Goal: Task Accomplishment & Management: Complete application form

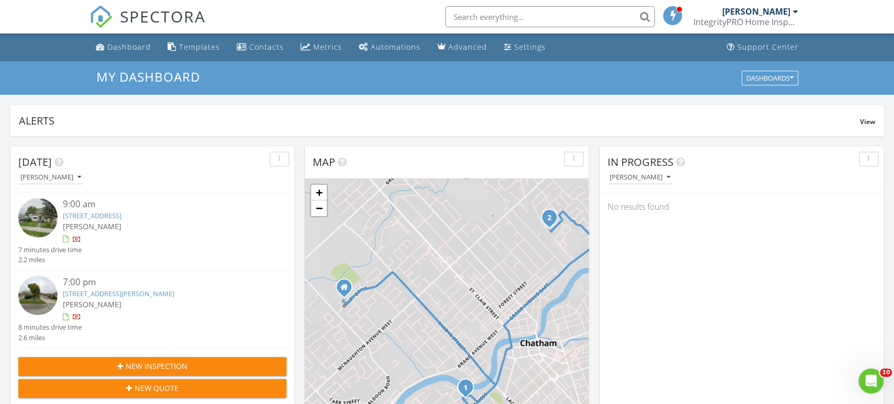
click at [162, 361] on span "New Inspection" at bounding box center [157, 366] width 62 height 11
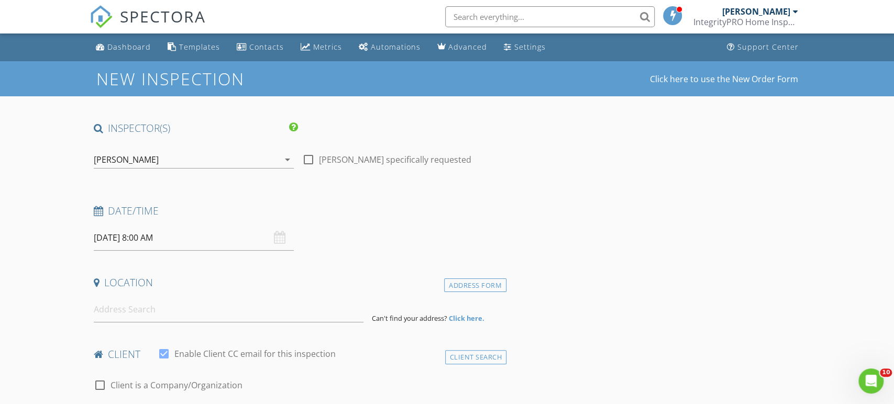
click at [189, 243] on input "[DATE] 8:00 AM" at bounding box center [194, 238] width 200 height 26
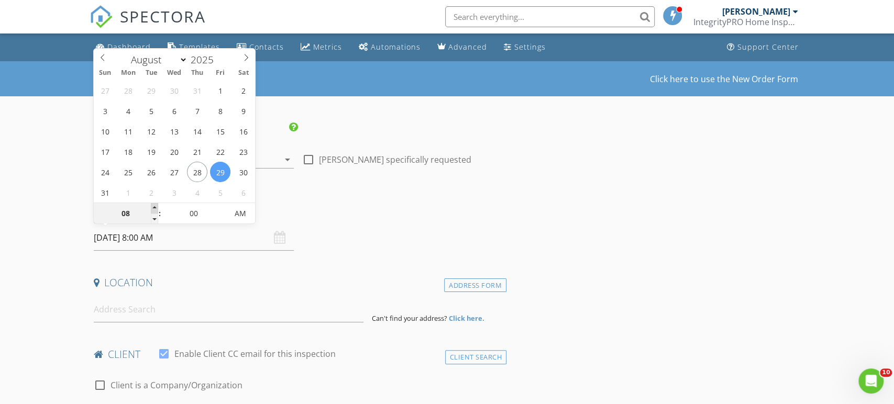
type input "09"
type input "29/08/2025 9:00 AM"
click at [156, 208] on span at bounding box center [154, 208] width 7 height 10
type input "10"
type input "29/08/2025 10:00 AM"
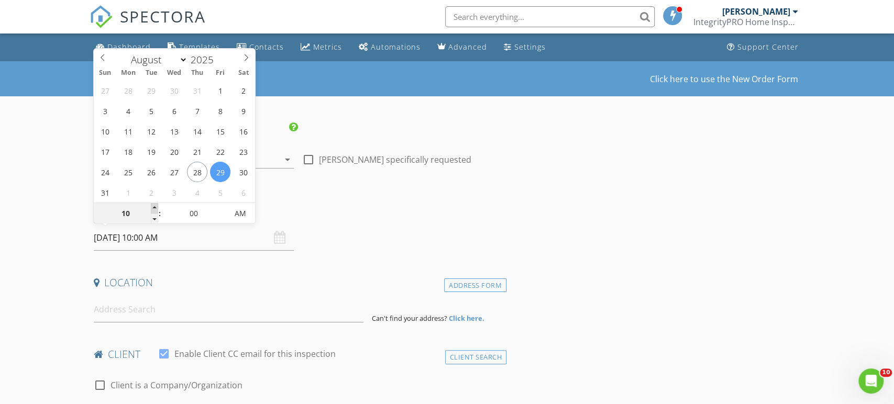
click at [156, 208] on span at bounding box center [154, 208] width 7 height 10
click at [141, 305] on input at bounding box center [229, 310] width 270 height 26
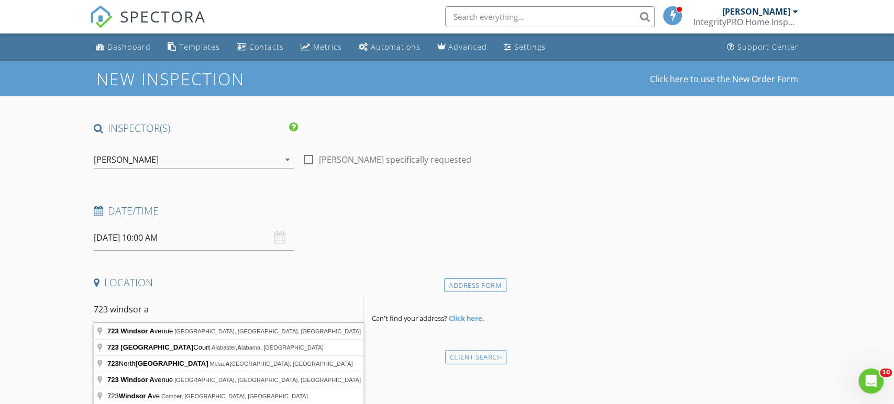
type input "723 Windsor Avenue, Windsor, ON, Canada"
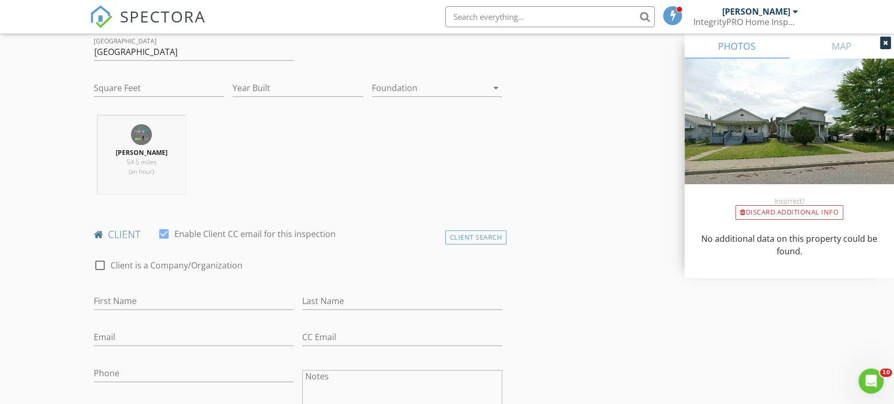
scroll to position [463, 0]
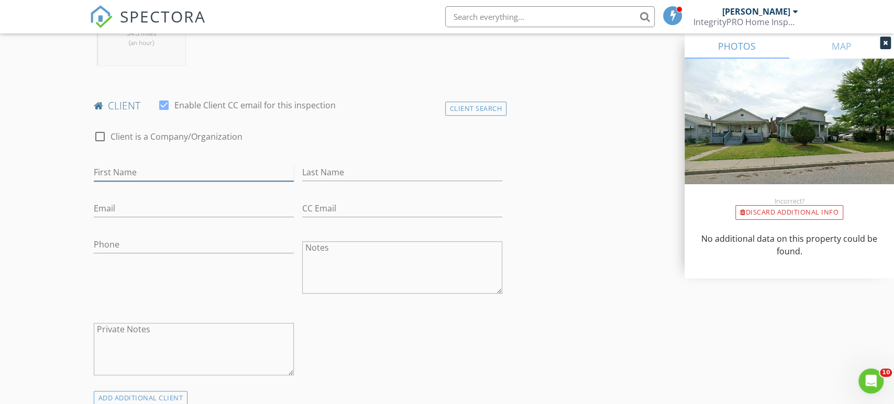
click at [154, 170] on input "First Name" at bounding box center [194, 172] width 200 height 17
type input "Zac"
click at [371, 168] on input "Last Name" at bounding box center [402, 172] width 200 height 17
type input "Durrer"
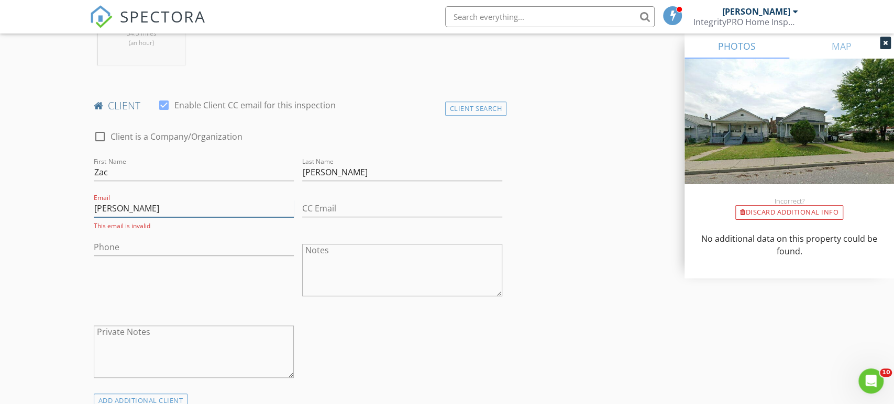
type input "zach"
click at [132, 174] on input "Zac" at bounding box center [194, 172] width 200 height 17
type input "Zach"
click at [126, 207] on input "zach" at bounding box center [194, 208] width 200 height 17
click at [348, 207] on input "CC Email" at bounding box center [402, 208] width 200 height 17
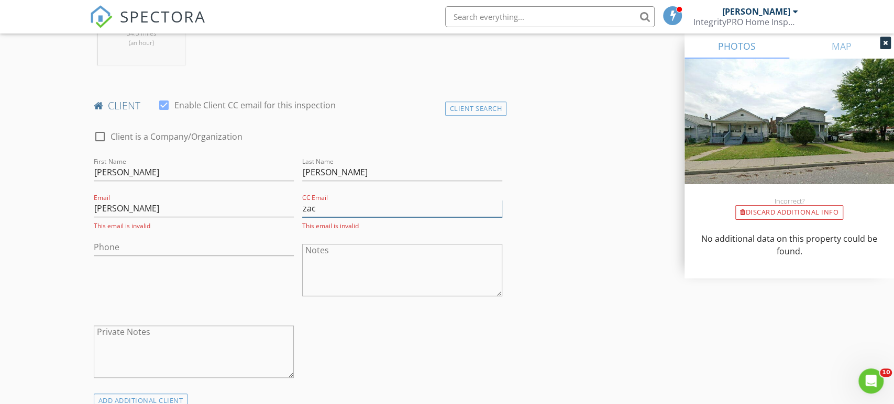
click at [347, 206] on input "zac" at bounding box center [402, 208] width 200 height 17
type input "zachary.d@remaxcare.com"
drag, startPoint x: 413, startPoint y: 209, endPoint x: 284, endPoint y: 207, distance: 128.8
click at [284, 207] on div "check_box_outline_blank Client is a Company/Organization First Name Zach Last N…" at bounding box center [298, 257] width 417 height 274
drag, startPoint x: 182, startPoint y: 211, endPoint x: 0, endPoint y: 201, distance: 182.4
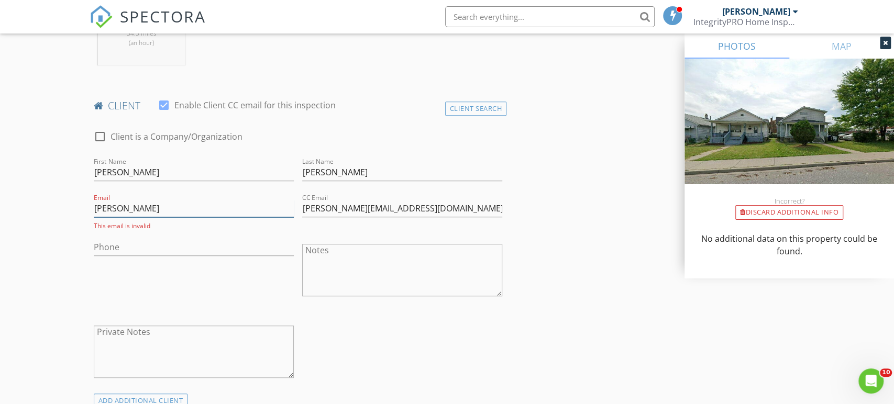
paste input "ary.d@remaxcare.com"
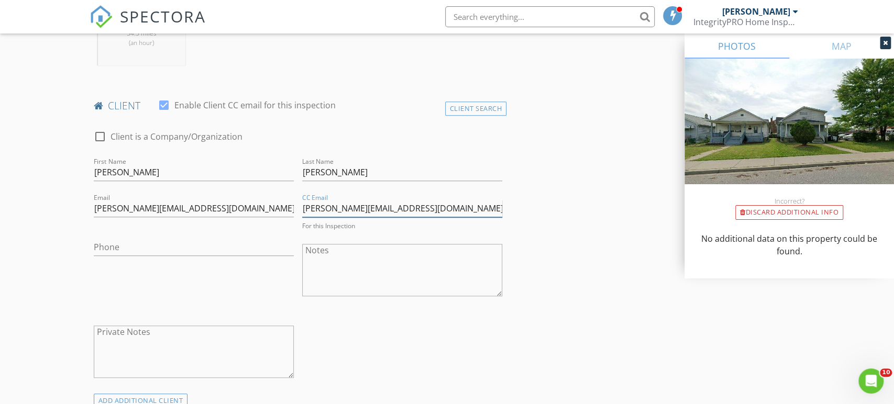
drag, startPoint x: 452, startPoint y: 208, endPoint x: 134, endPoint y: 212, distance: 318.3
click at [134, 212] on div "check_box_outline_blank Client is a Company/Organization First Name Zach Last N…" at bounding box center [298, 257] width 417 height 274
type input "zachary.d@remaxcare.com"
click at [450, 206] on input "zachary.d@remaxcare.com" at bounding box center [402, 208] width 200 height 17
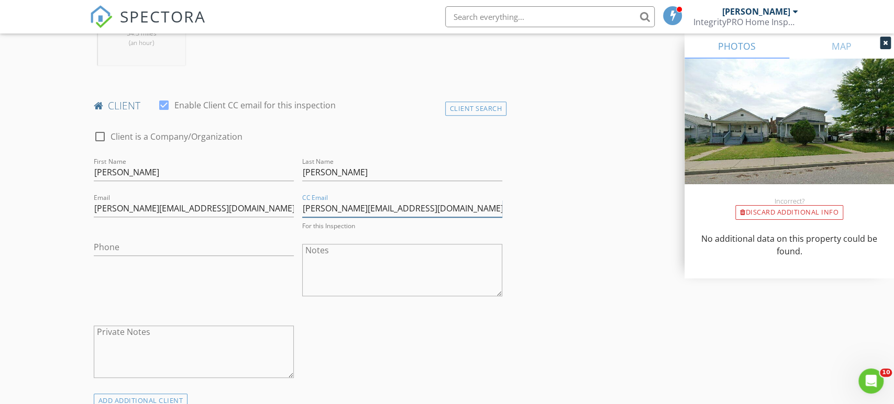
click at [450, 206] on input "zachary.d@remaxcare.com" at bounding box center [402, 208] width 200 height 17
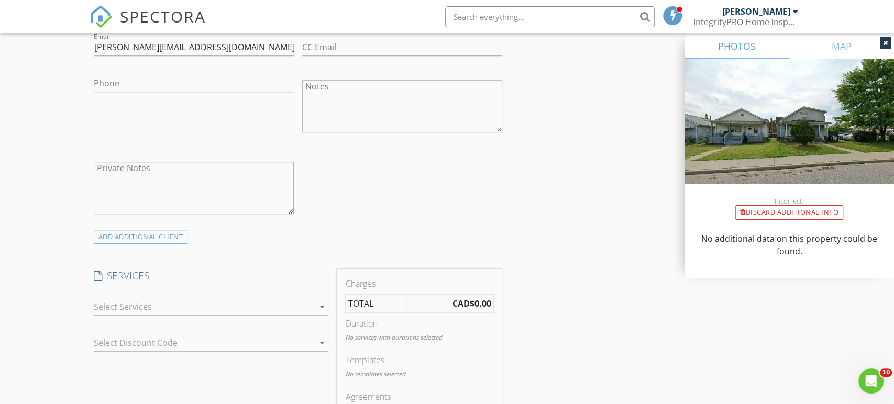
scroll to position [765, 0]
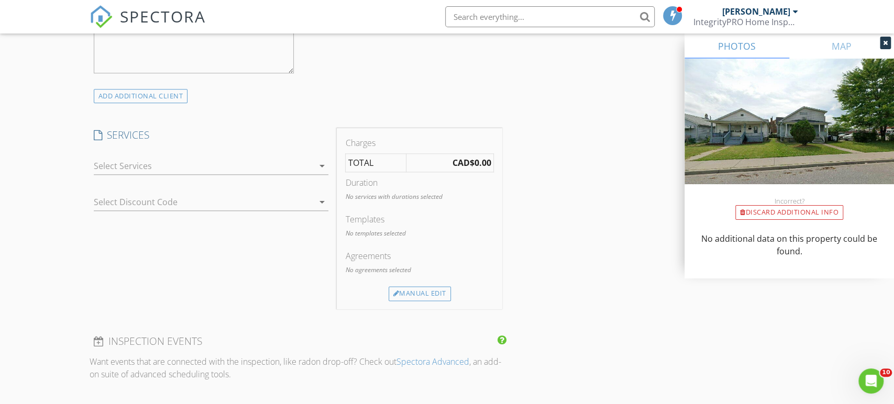
click at [160, 169] on div at bounding box center [204, 166] width 220 height 17
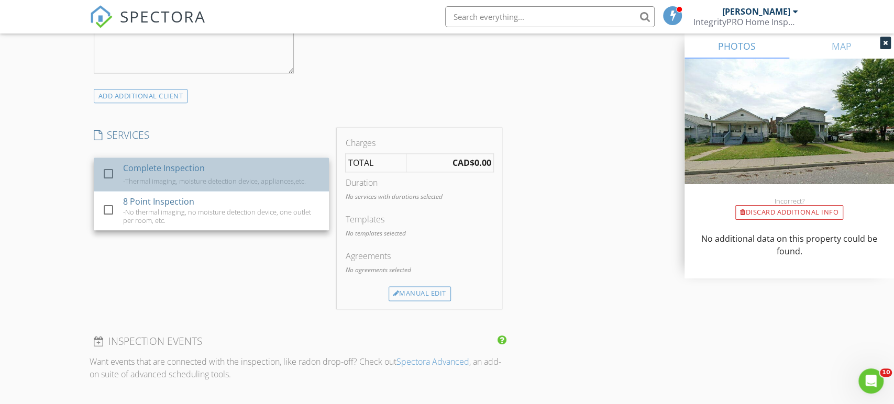
click at [158, 180] on div "-Thermal imaging, moisture detection device, appliances,etc." at bounding box center [214, 181] width 183 height 8
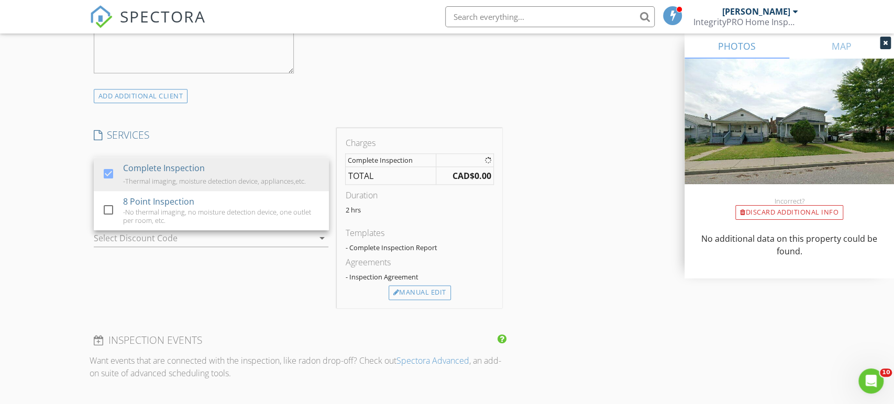
click at [558, 284] on div "INSPECTOR(S) check_box Josh Johnston PRIMARY Josh Johnston arrow_drop_down chec…" at bounding box center [447, 214] width 715 height 1715
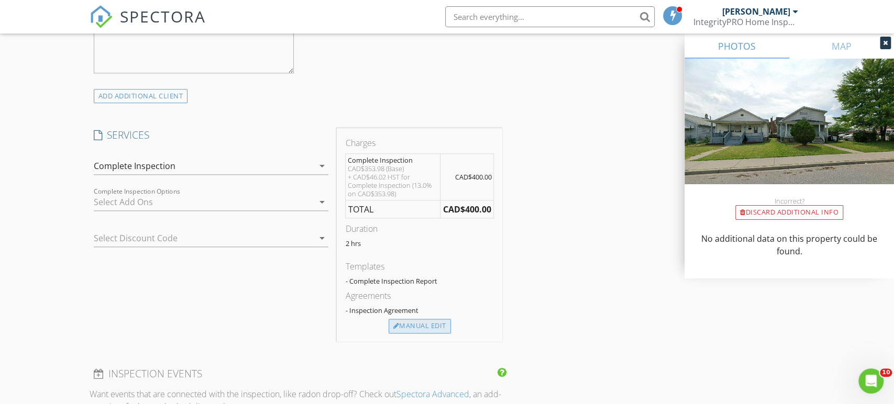
click at [425, 327] on div "Manual Edit" at bounding box center [419, 326] width 62 height 15
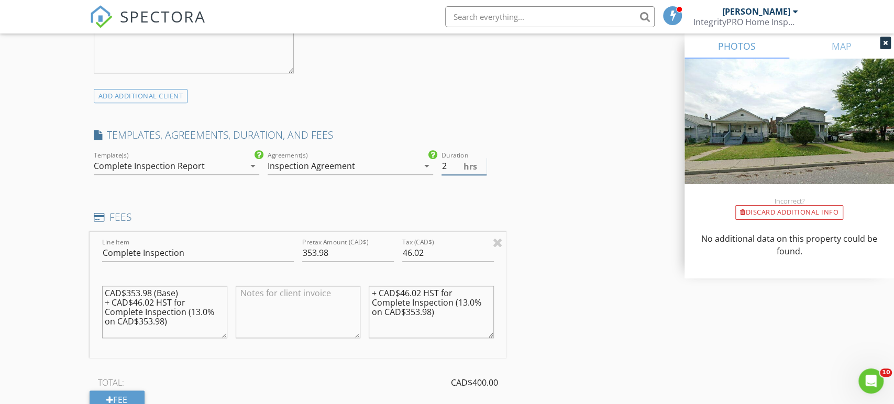
click at [443, 161] on input "2" at bounding box center [464, 166] width 46 height 17
click at [446, 162] on input "2" at bounding box center [464, 166] width 46 height 17
type input "3.5"
drag, startPoint x: 345, startPoint y: 251, endPoint x: 163, endPoint y: 231, distance: 183.7
click at [163, 232] on div "Line Item Complete Inspection Pretax Amount (CAD$) 353.98 Tax (CAD$) 46.02 CAD$…" at bounding box center [298, 295] width 417 height 126
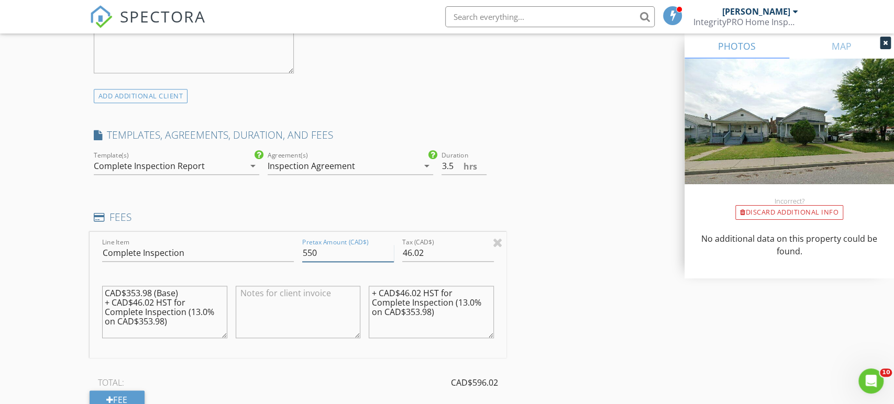
type input "550"
type input "71.50"
click at [312, 314] on textarea at bounding box center [298, 312] width 125 height 52
type textarea "M"
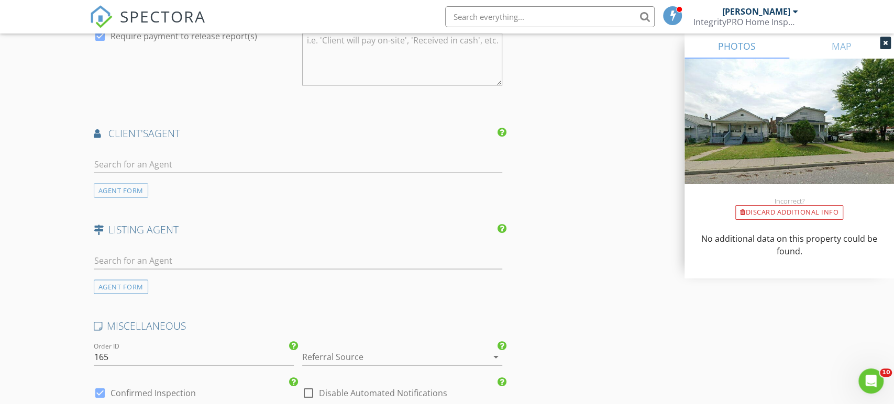
scroll to position [1571, 0]
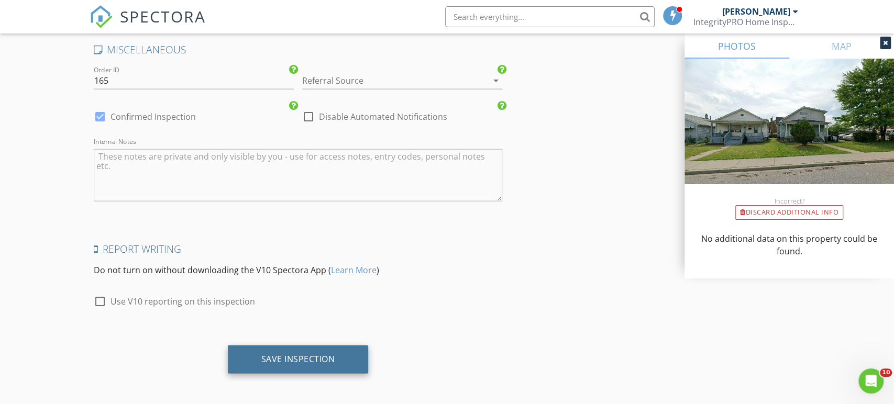
type textarea "Duplex and Travel Add On"
click at [340, 359] on div "Save Inspection" at bounding box center [298, 359] width 141 height 28
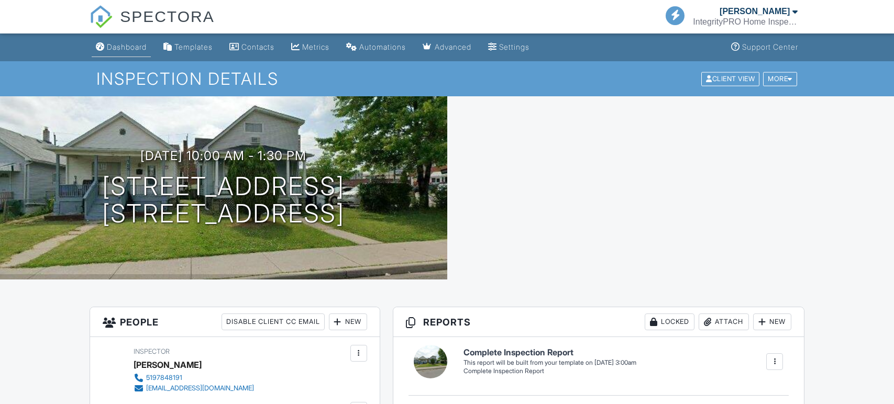
click at [125, 48] on div "Dashboard" at bounding box center [127, 46] width 40 height 9
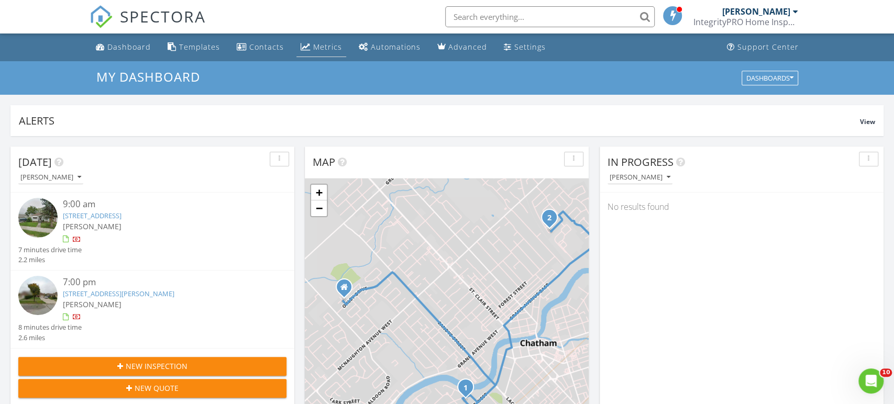
click at [327, 46] on div "Metrics" at bounding box center [327, 47] width 29 height 10
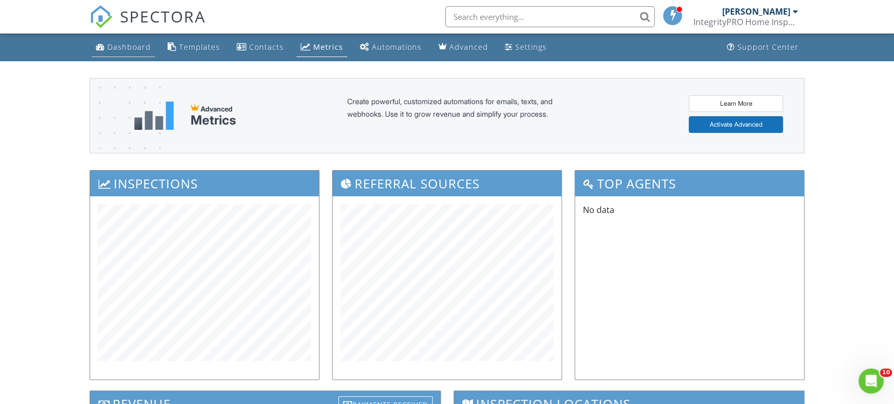
click at [128, 43] on div "Dashboard" at bounding box center [128, 47] width 43 height 10
